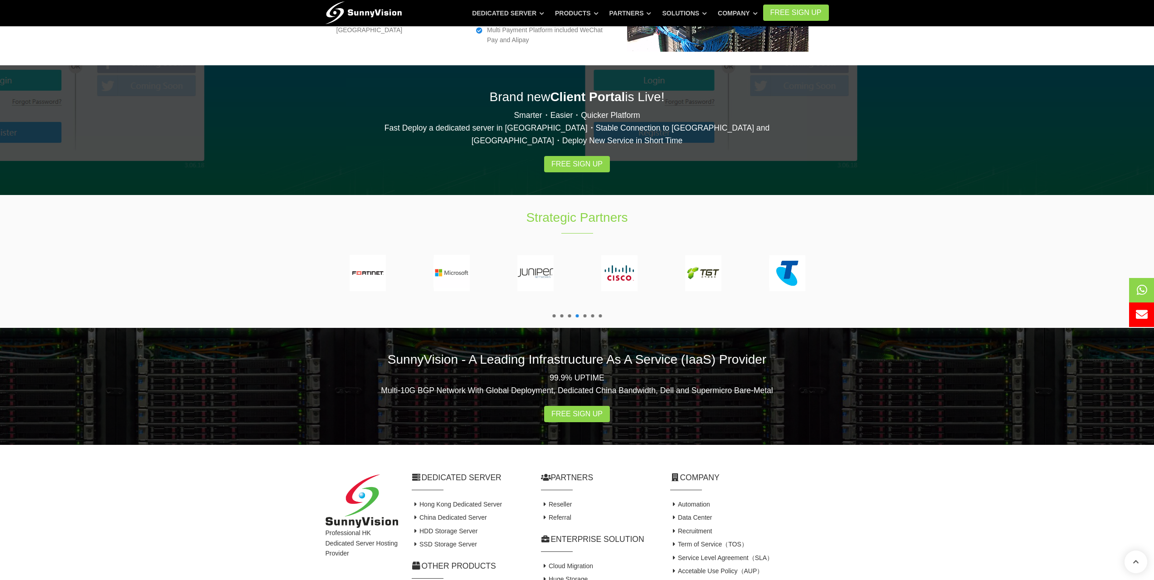
scroll to position [1512, 0]
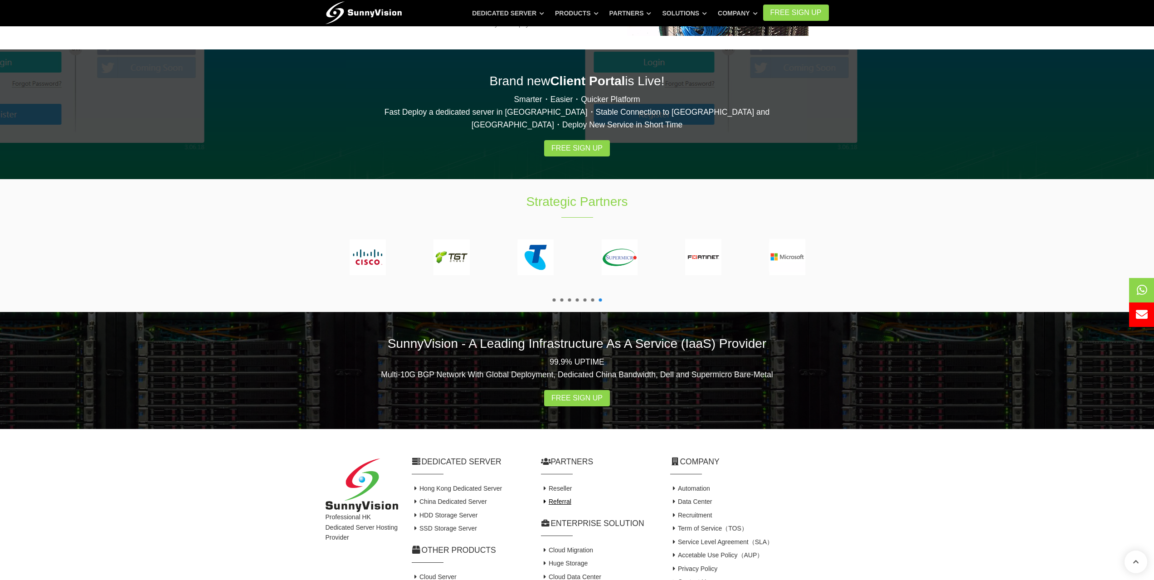
click at [562, 498] on link "Referral" at bounding box center [556, 501] width 30 height 7
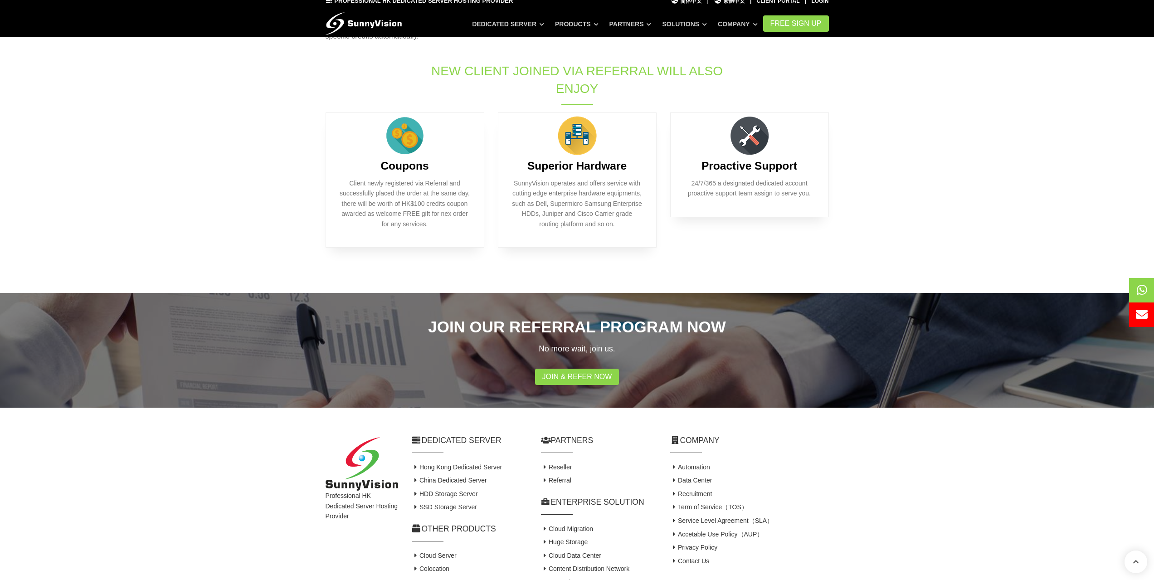
scroll to position [227, 0]
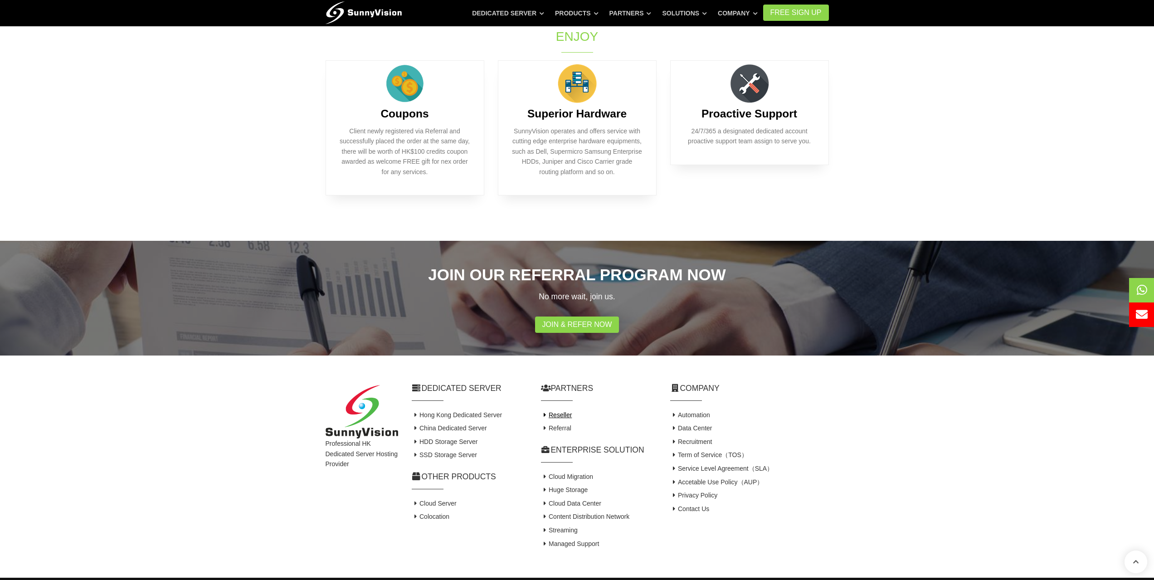
click at [554, 411] on link "Reseller" at bounding box center [556, 414] width 31 height 7
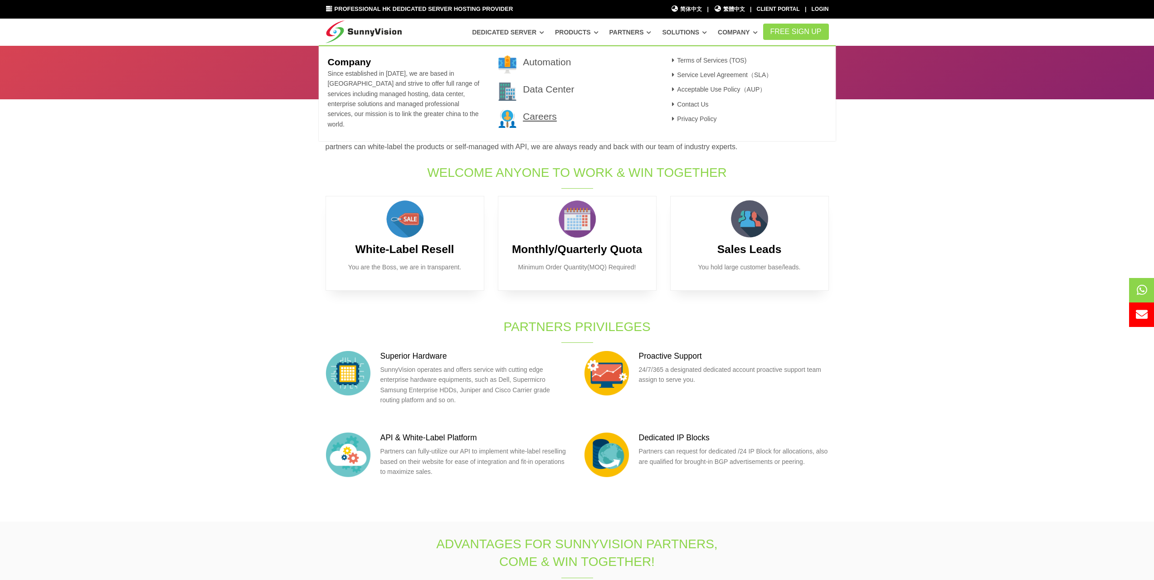
click at [538, 113] on link "Careers" at bounding box center [540, 116] width 34 height 10
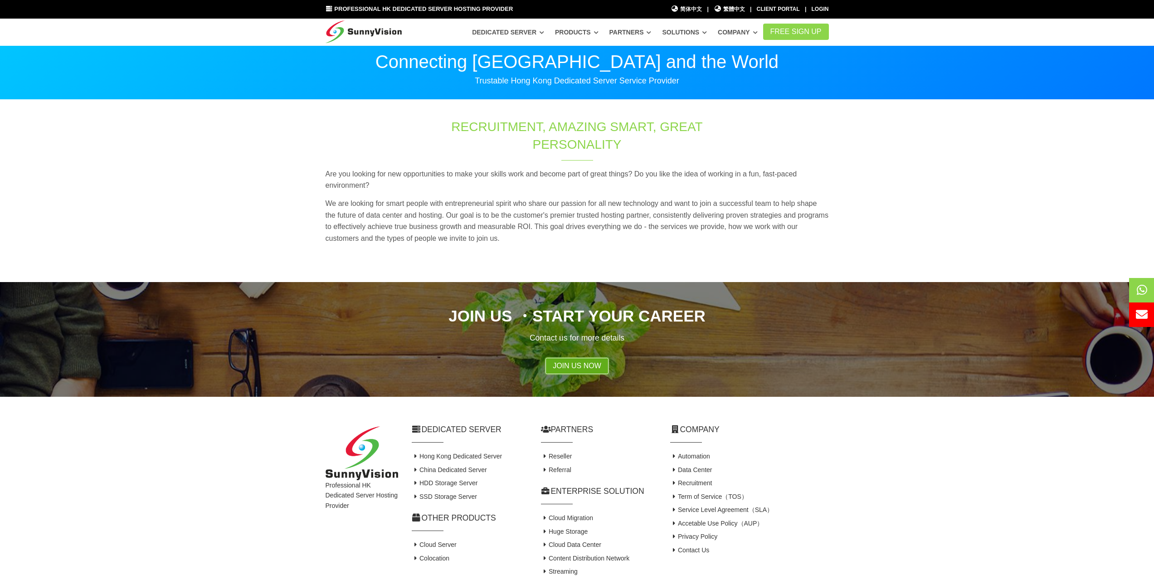
click at [574, 358] on link "Join Us Now" at bounding box center [576, 366] width 63 height 16
click at [705, 479] on link "Recruitment" at bounding box center [691, 482] width 42 height 7
